Goal: Task Accomplishment & Management: Manage account settings

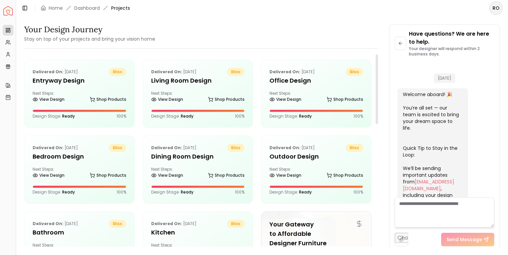
scroll to position [851, 0]
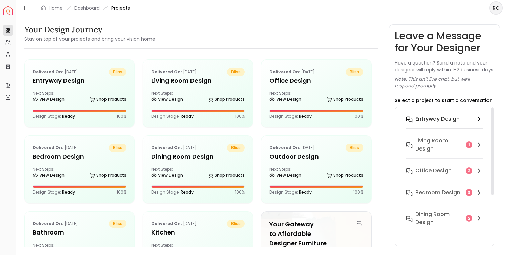
click at [433, 123] on h6 "entryway design" at bounding box center [437, 119] width 44 height 8
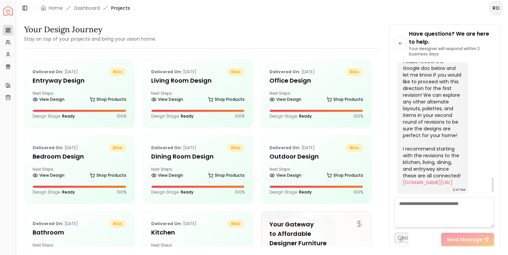
scroll to position [1024, 0]
click at [433, 127] on div "Hi [PERSON_NAME]! I've gathered your feedback and put together a list of change…" at bounding box center [431, 94] width 58 height 181
click at [433, 127] on div "Hi Robert! I've gathered your feedback and put together a list of changes we ca…" at bounding box center [431, 94] width 58 height 181
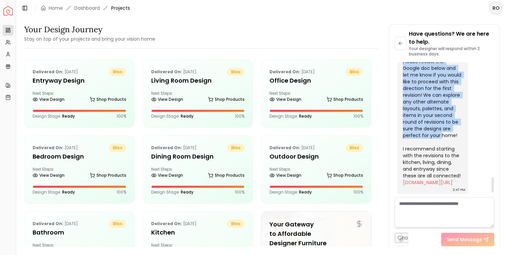
click at [433, 127] on div "Hi Robert! I've gathered your feedback and put together a list of changes we ca…" at bounding box center [431, 94] width 58 height 181
click at [428, 138] on div "Hi Robert! I've gathered your feedback and put together a list of changes we ca…" at bounding box center [431, 94] width 58 height 181
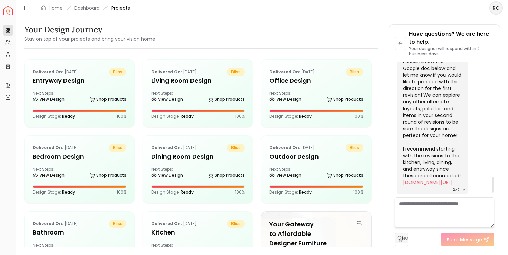
click at [428, 138] on div "Hi Robert! I've gathered your feedback and put together a list of changes we ca…" at bounding box center [431, 94] width 58 height 181
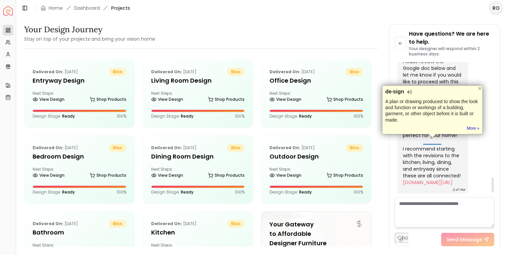
click at [428, 138] on div "Hi Robert! I've gathered your feedback and put together a list of changes we ca…" at bounding box center [431, 94] width 58 height 181
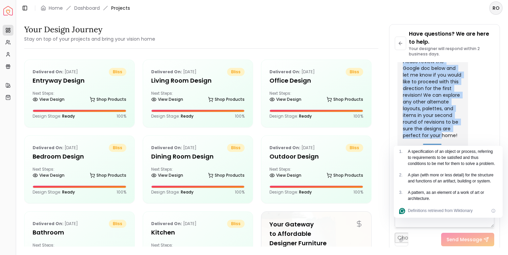
click at [432, 127] on div "Hi Robert! I've gathered your feedback and put together a list of changes we ca…" at bounding box center [431, 94] width 58 height 181
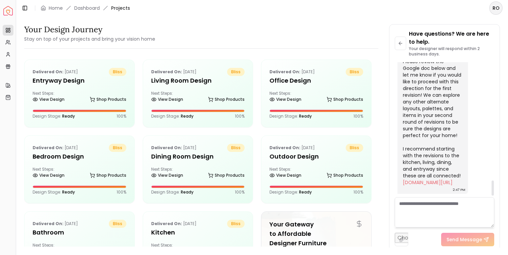
scroll to position [1064, 0]
click at [424, 179] on link "docs.google.com/document/d/1-VeZ5eWC8Y-D8uMJ2r9oH0ZB05KSLSI6fLzwwDj8w44/edit" at bounding box center [427, 182] width 50 height 7
